Goal: Information Seeking & Learning: Learn about a topic

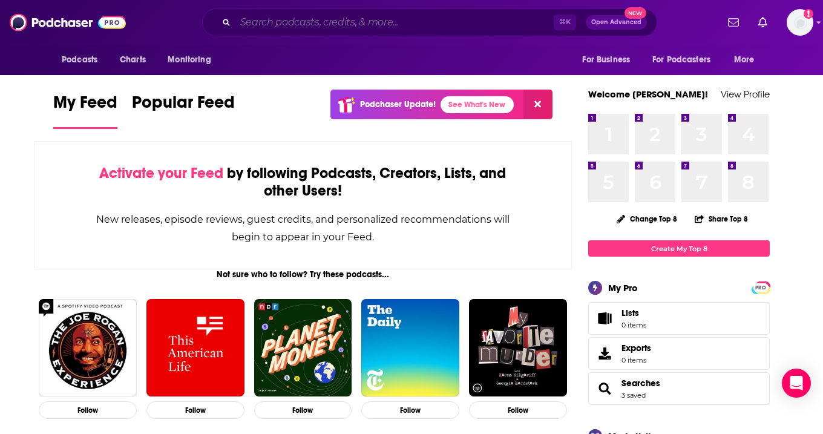
click at [327, 24] on input "Search podcasts, credits, & more..." at bounding box center [394, 22] width 318 height 19
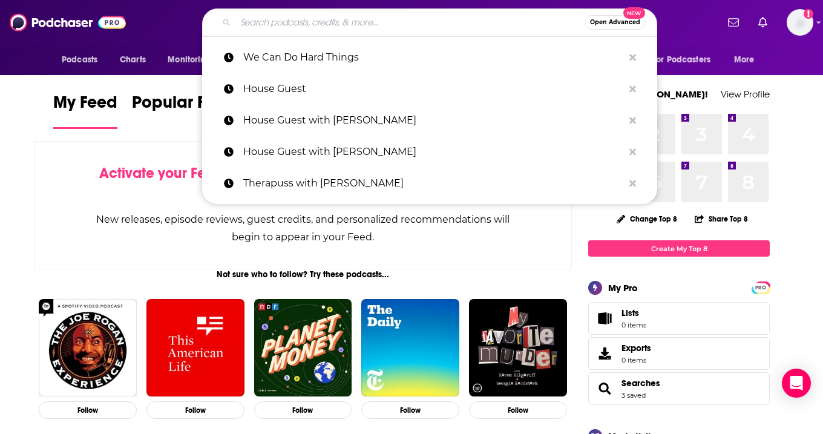
paste input "On Purpose with [PERSON_NAME]"
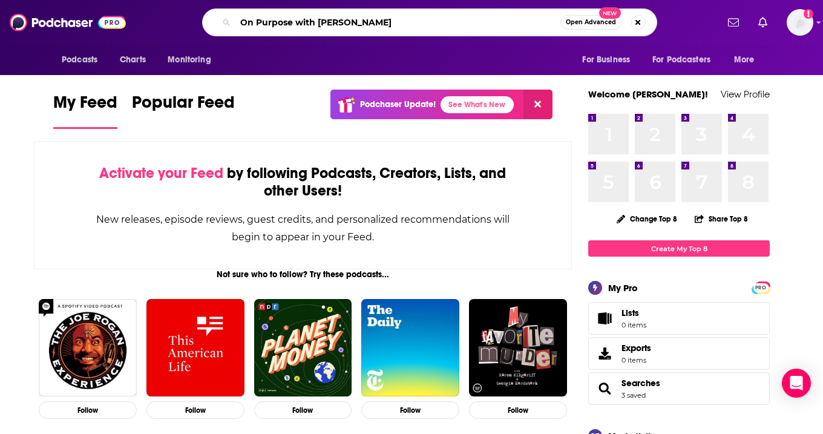
type input "On Purpose with [PERSON_NAME]"
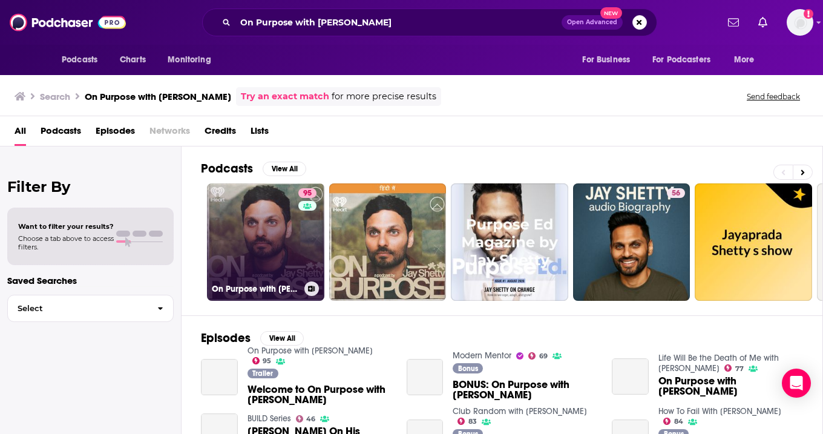
click at [274, 237] on link "95 On Purpose with [PERSON_NAME]" at bounding box center [265, 241] width 117 height 117
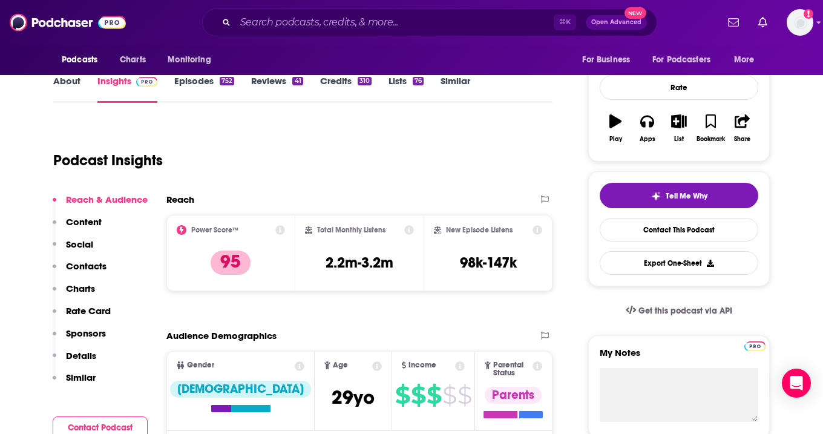
scroll to position [155, 0]
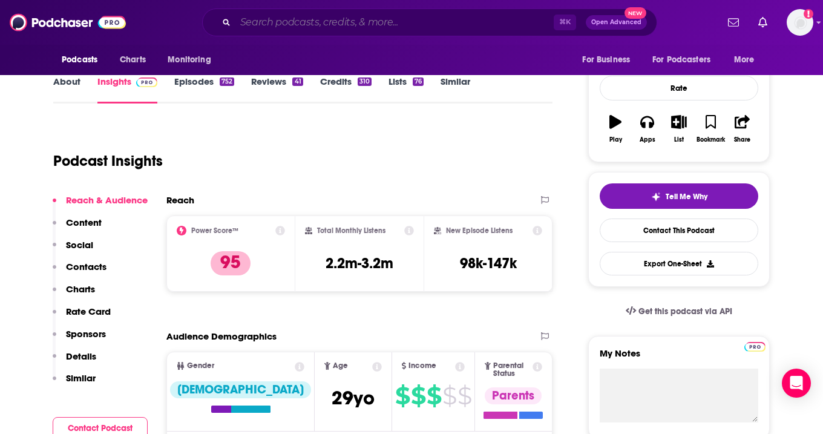
click at [287, 19] on input "Search podcasts, credits, & more..." at bounding box center [394, 22] width 318 height 19
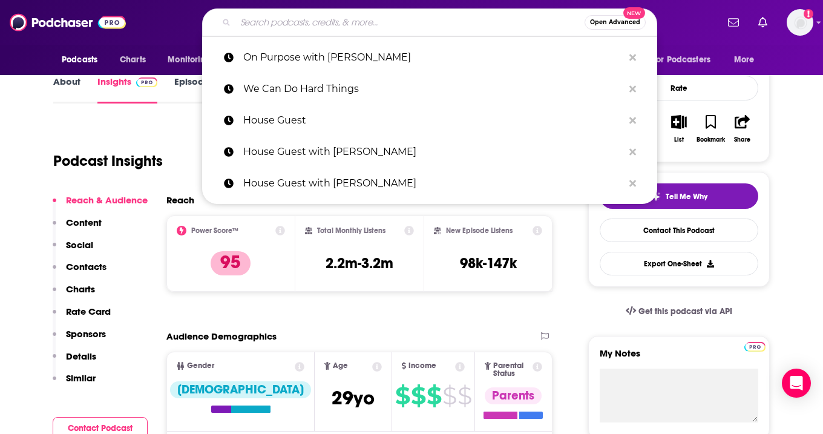
paste input "Move with Heart with [PERSON_NAME]"
type input "Move with Heart with [PERSON_NAME]"
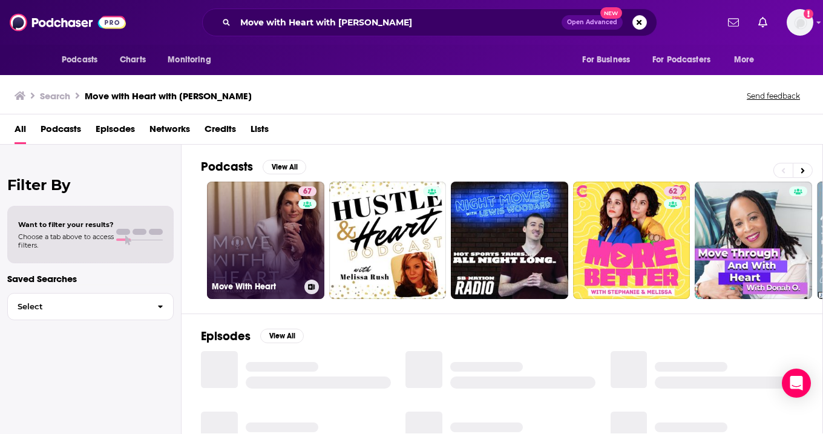
click at [271, 255] on link "67 Move With Heart" at bounding box center [265, 240] width 117 height 117
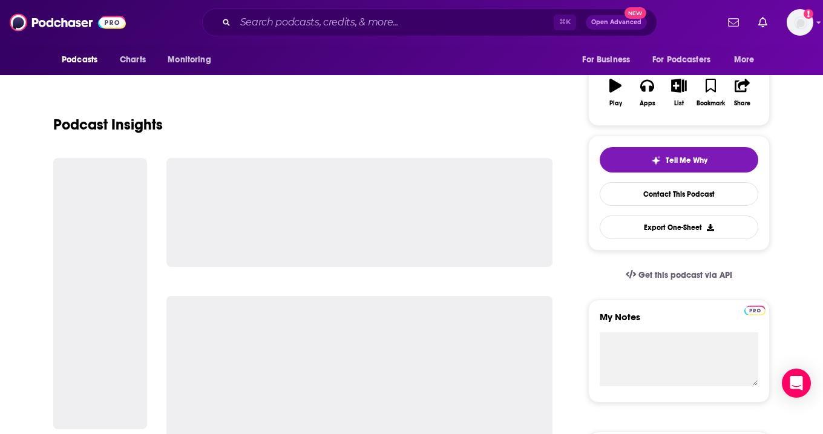
scroll to position [240, 0]
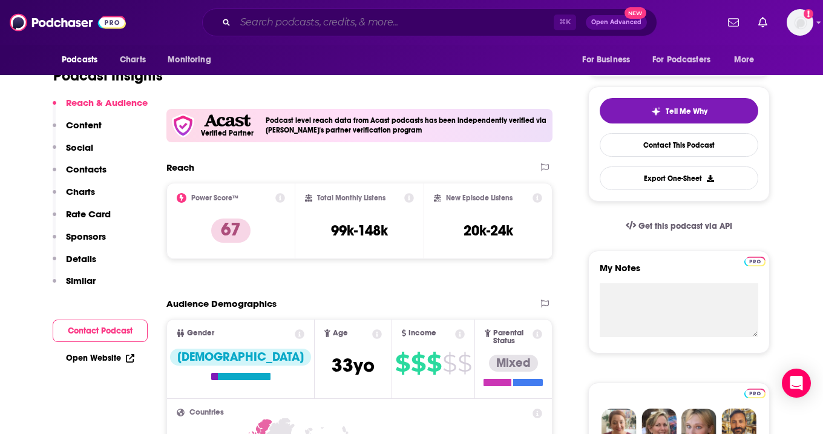
click at [283, 18] on input "Search podcasts, credits, & more..." at bounding box center [394, 22] width 318 height 19
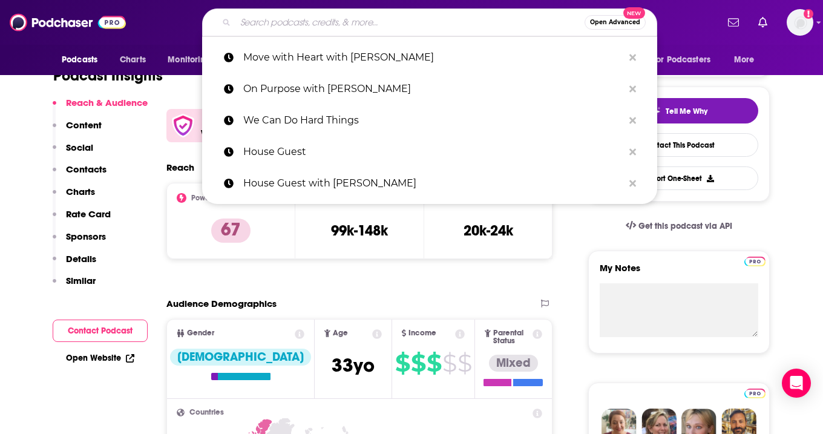
paste input "Let's Get Dressed"
type input "Let's Get Dressed"
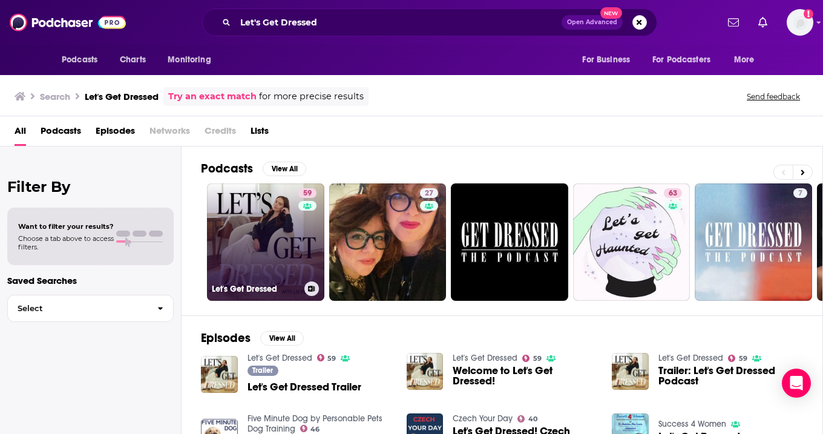
click at [270, 252] on link "59 Let's Get Dressed" at bounding box center [265, 241] width 117 height 117
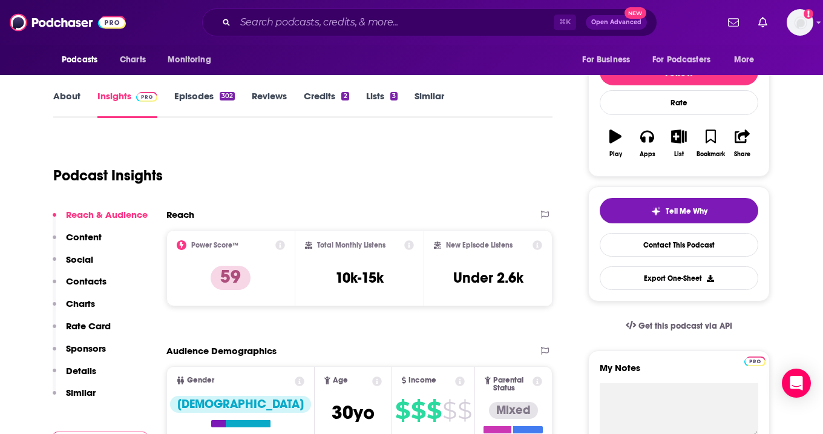
scroll to position [140, 0]
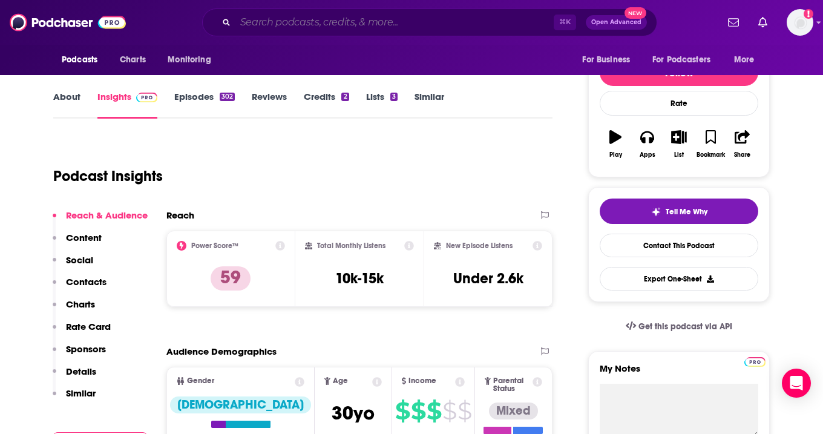
click at [264, 24] on input "Search podcasts, credits, & more..." at bounding box center [394, 22] width 318 height 19
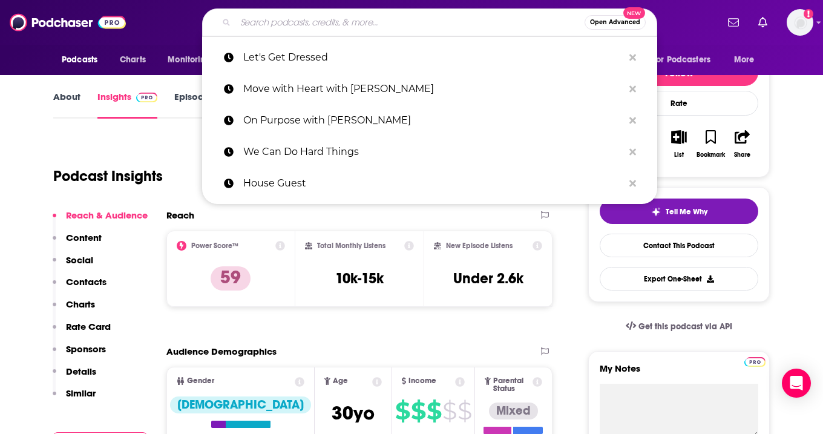
paste input "Motherly"
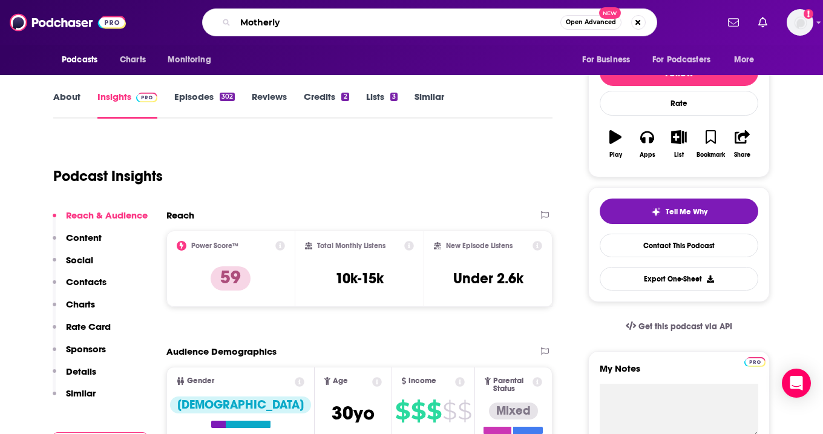
type input "Motherly"
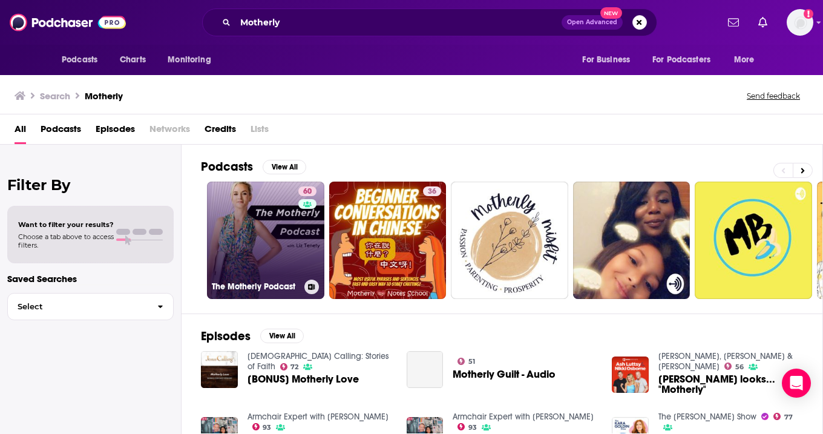
click at [258, 250] on link "60 The Motherly Podcast" at bounding box center [265, 240] width 117 height 117
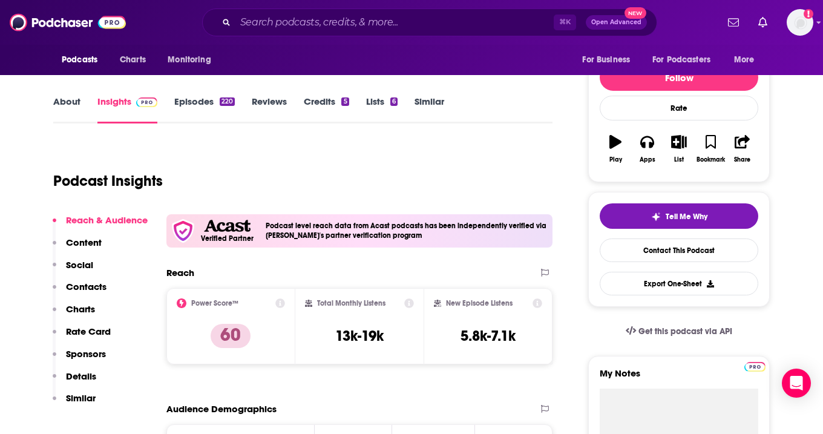
scroll to position [136, 0]
